Goal: Book appointment/travel/reservation

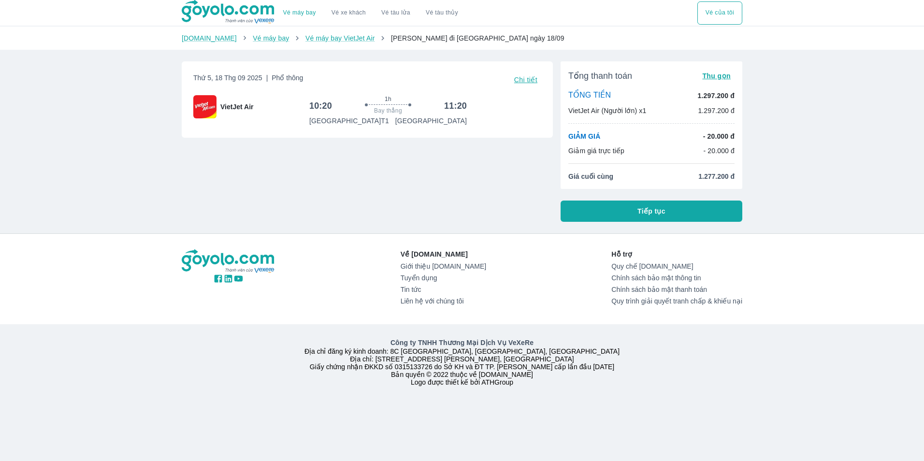
click at [222, 18] on img at bounding box center [229, 12] width 94 height 24
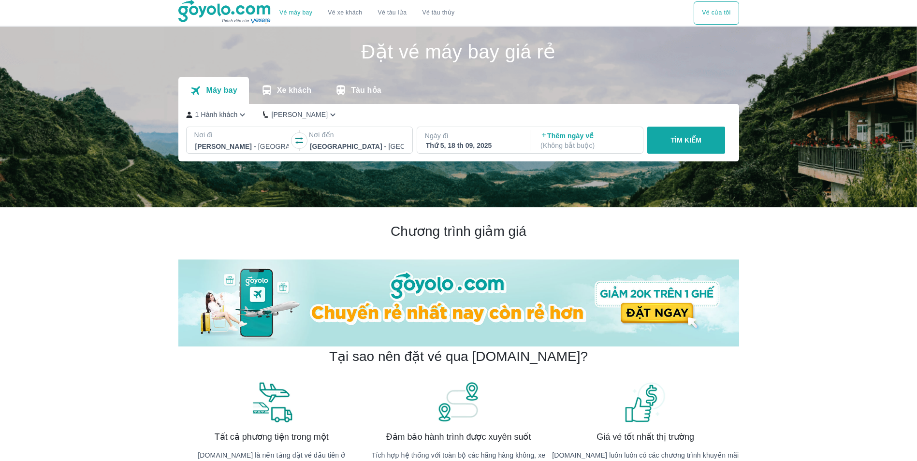
click at [290, 94] on p "Xe khách" at bounding box center [294, 91] width 34 height 10
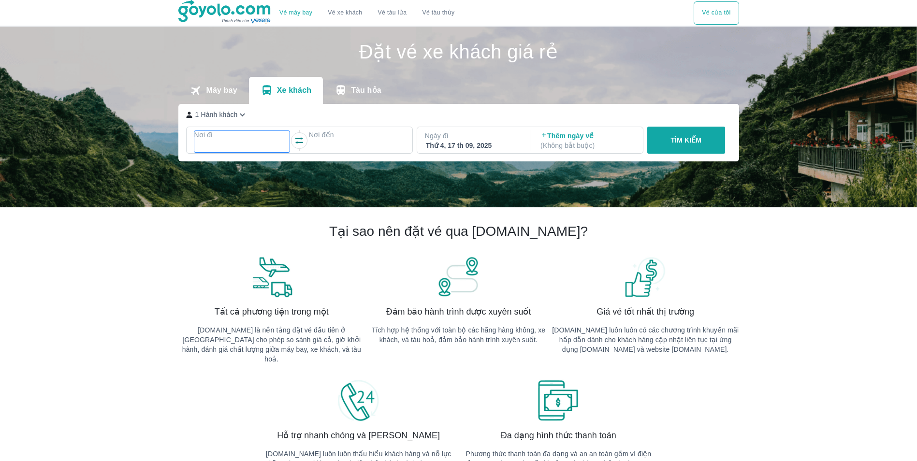
click at [226, 135] on p "Nơi đi" at bounding box center [242, 135] width 96 height 10
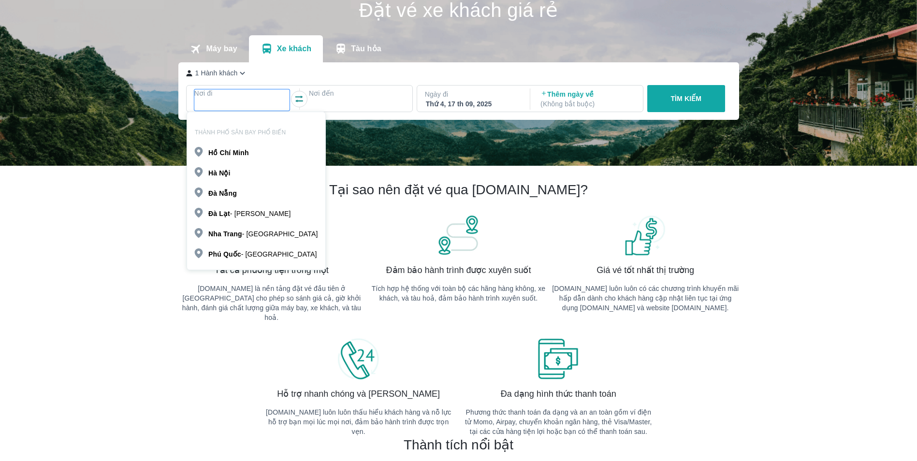
scroll to position [56, 0]
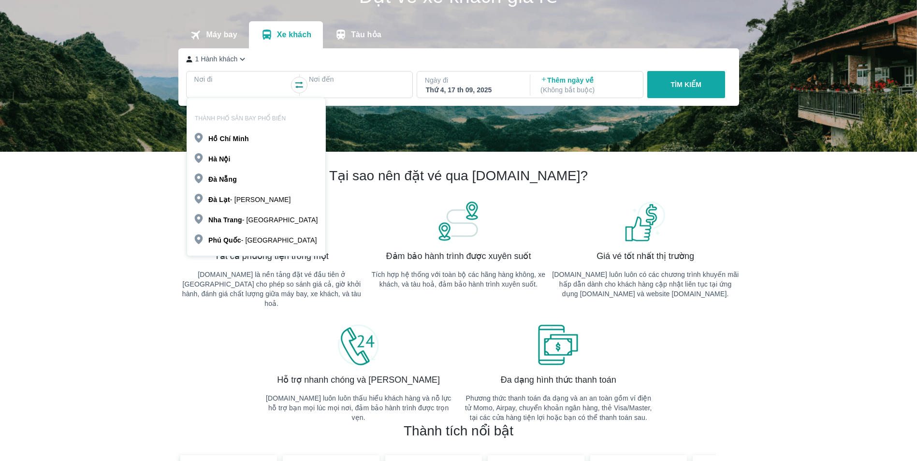
click at [237, 144] on div "Hồ Chí Minh" at bounding box center [226, 139] width 44 height 11
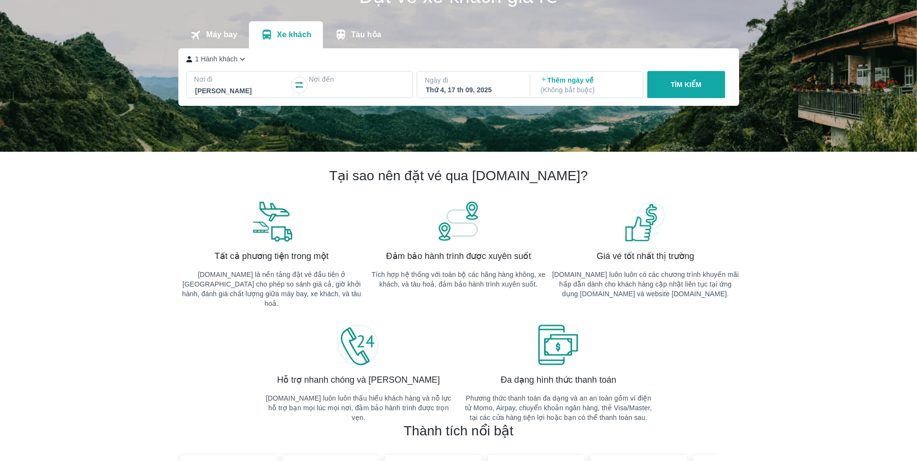
click at [315, 97] on div at bounding box center [357, 91] width 94 height 12
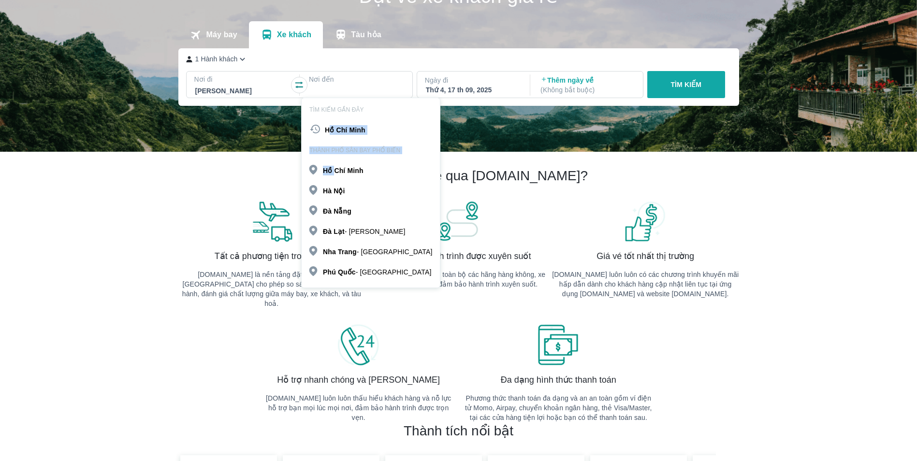
drag, startPoint x: 332, startPoint y: 126, endPoint x: 334, endPoint y: 167, distance: 41.2
click at [334, 167] on div "TÌM KIẾM GẦN ĐÂY Hồ Chí Minh THÀNH PHỐ SÂN BAY PHỔ BIẾN Hồ Chí Minh Hà Nội Đà N…" at bounding box center [370, 193] width 139 height 190
click at [361, 250] on p "Nha Trang - Khánh Hòa" at bounding box center [377, 252] width 109 height 10
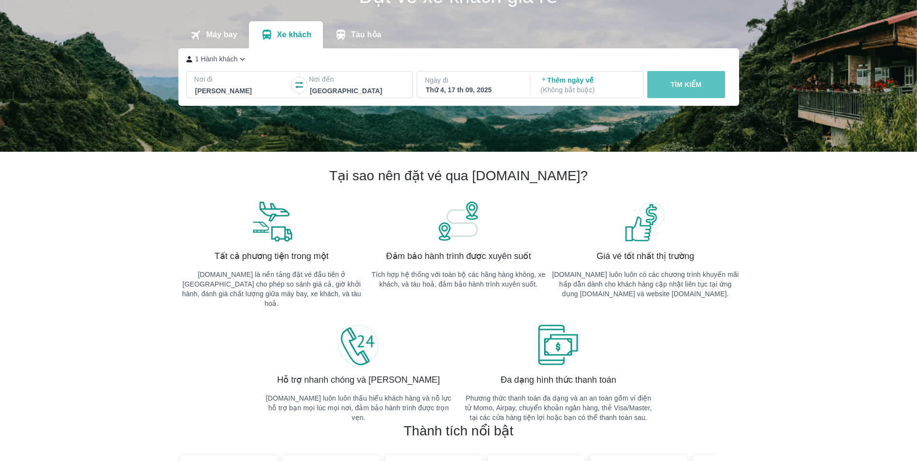
drag, startPoint x: 675, startPoint y: 83, endPoint x: 676, endPoint y: 128, distance: 45.0
click at [676, 128] on div "Đặt vé xe khách giá rẻ Máy bay Xe khách Tàu hỏa 1 Hành khách Nơi đi Hồ Chí Minh…" at bounding box center [458, 61] width 917 height 181
click at [432, 75] on div "Ngày đi Thứ 4, 17 th 09, 2025" at bounding box center [472, 85] width 111 height 27
click at [434, 78] on p "Ngày đi" at bounding box center [473, 80] width 96 height 10
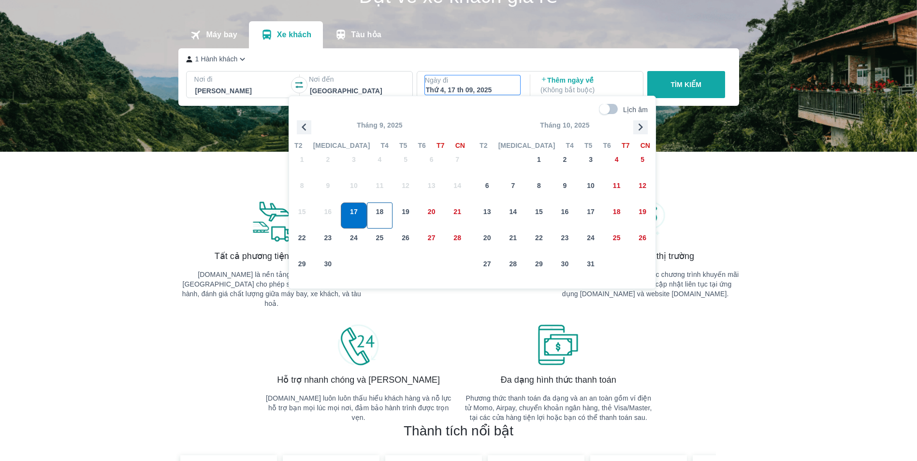
click at [381, 211] on span "18" at bounding box center [380, 212] width 8 height 10
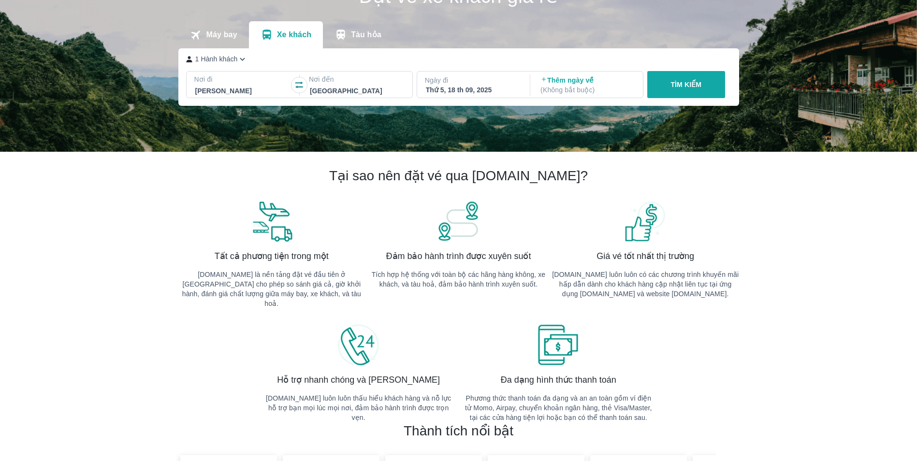
click at [723, 80] on button "TÌM KIẾM" at bounding box center [686, 84] width 78 height 27
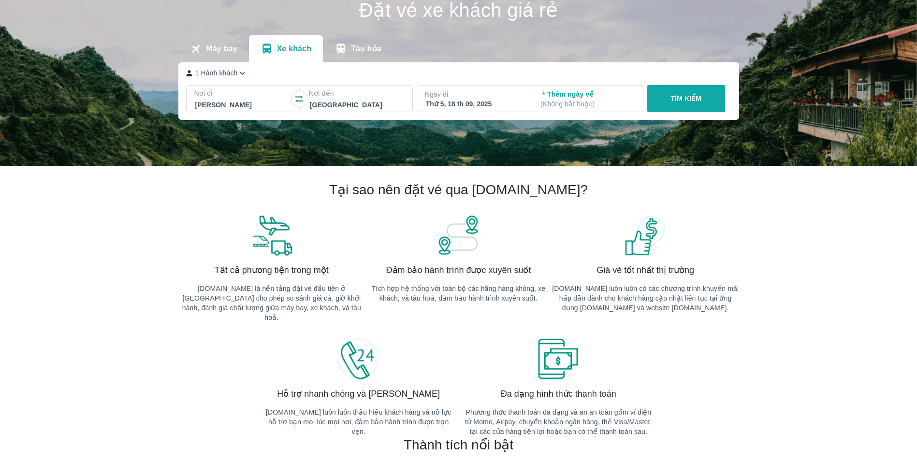
scroll to position [7, 0]
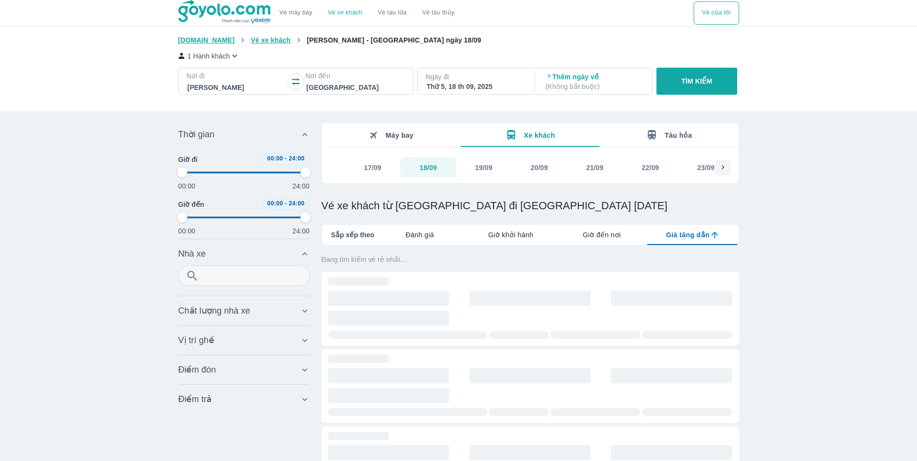
type input "97.9166666666667"
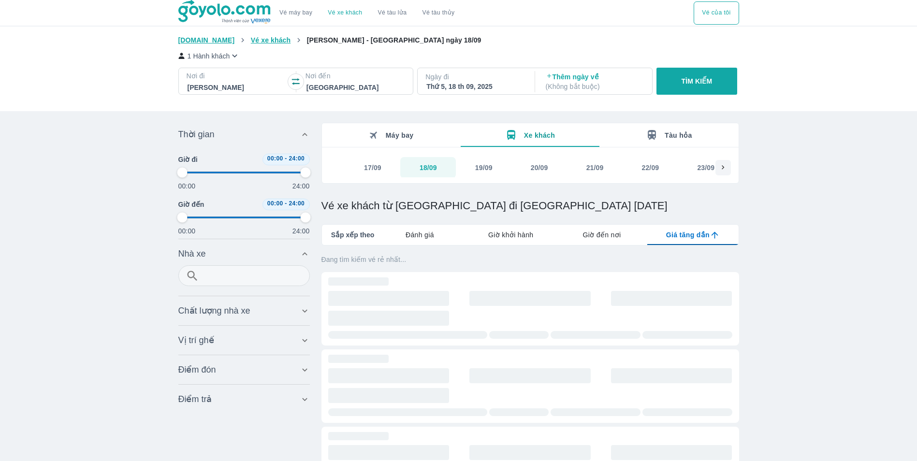
type input "97.9166666666667"
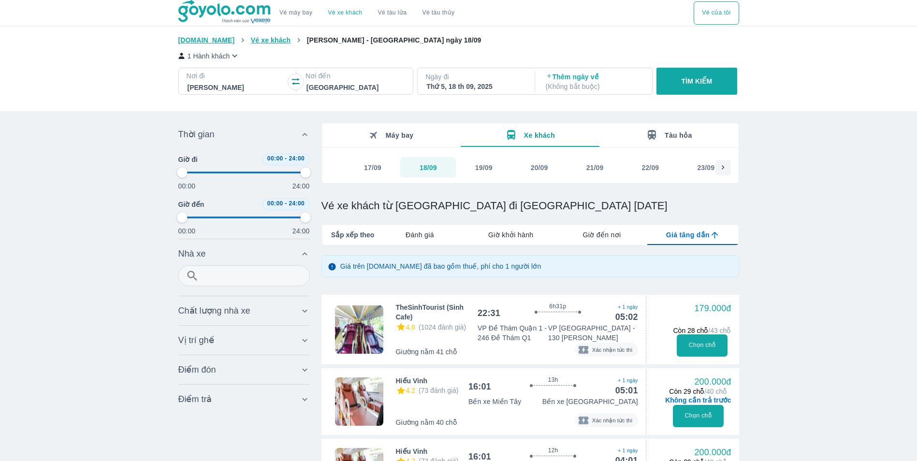
type input "97.9166666666667"
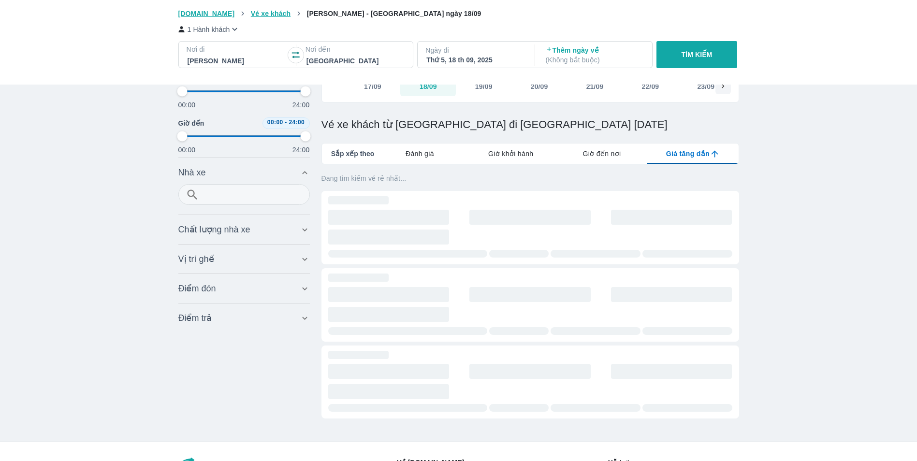
type input "97.9166666666667"
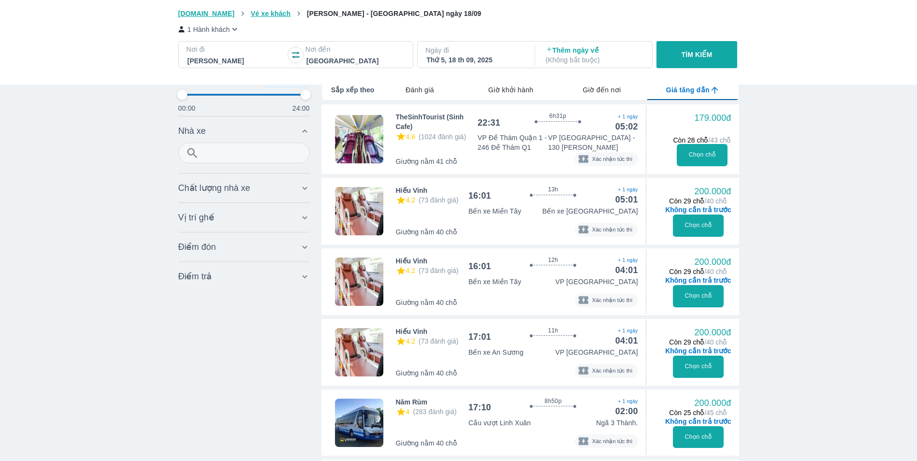
type input "97.9166666666667"
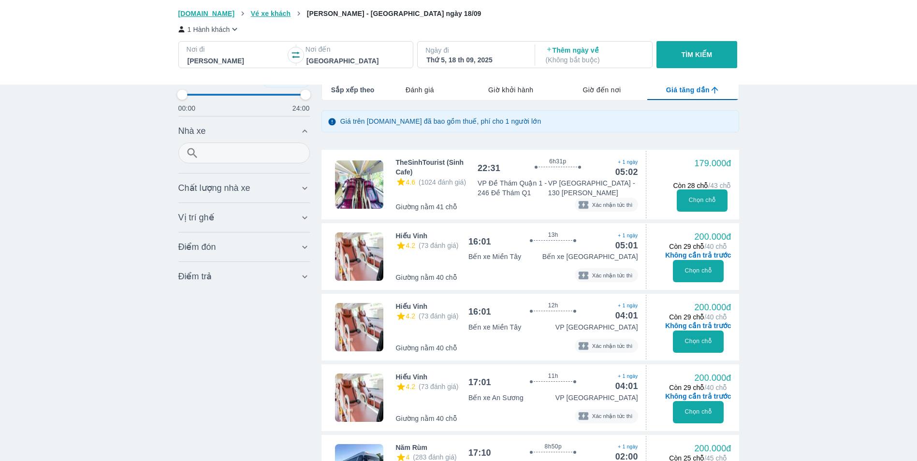
type input "97.9166666666667"
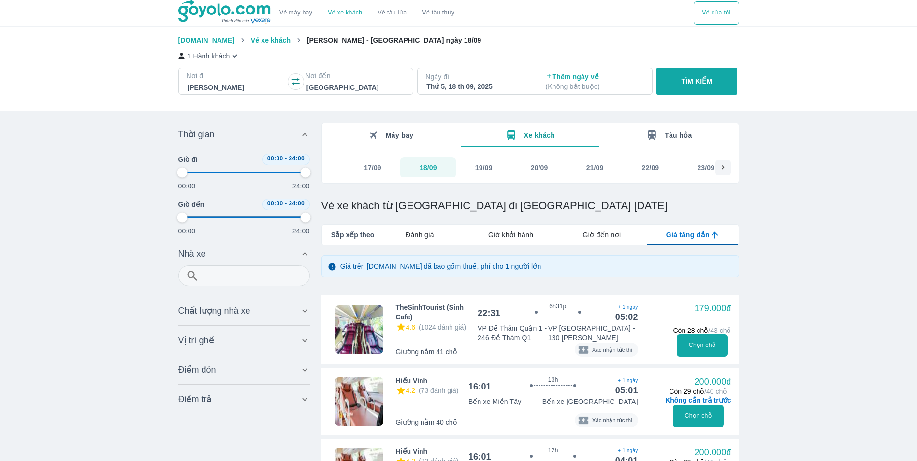
click at [266, 315] on div "Chất lượng nhà xe Bỏ lọc" at bounding box center [238, 311] width 121 height 12
click at [254, 317] on div "Chất lượng nhà xe Bỏ lọc" at bounding box center [238, 311] width 121 height 12
click at [241, 273] on input "text" at bounding box center [245, 275] width 89 height 15
type input "huynh"
